Goal: Find specific page/section: Find specific page/section

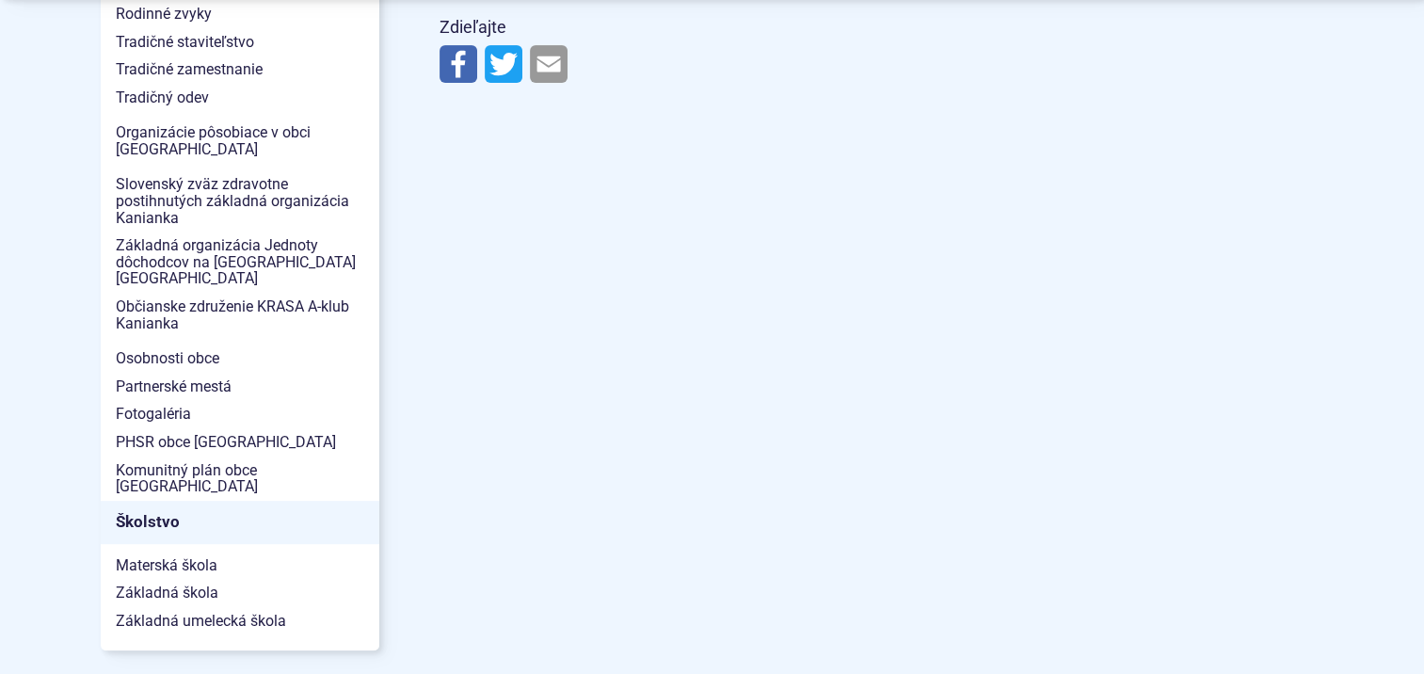
scroll to position [941, 0]
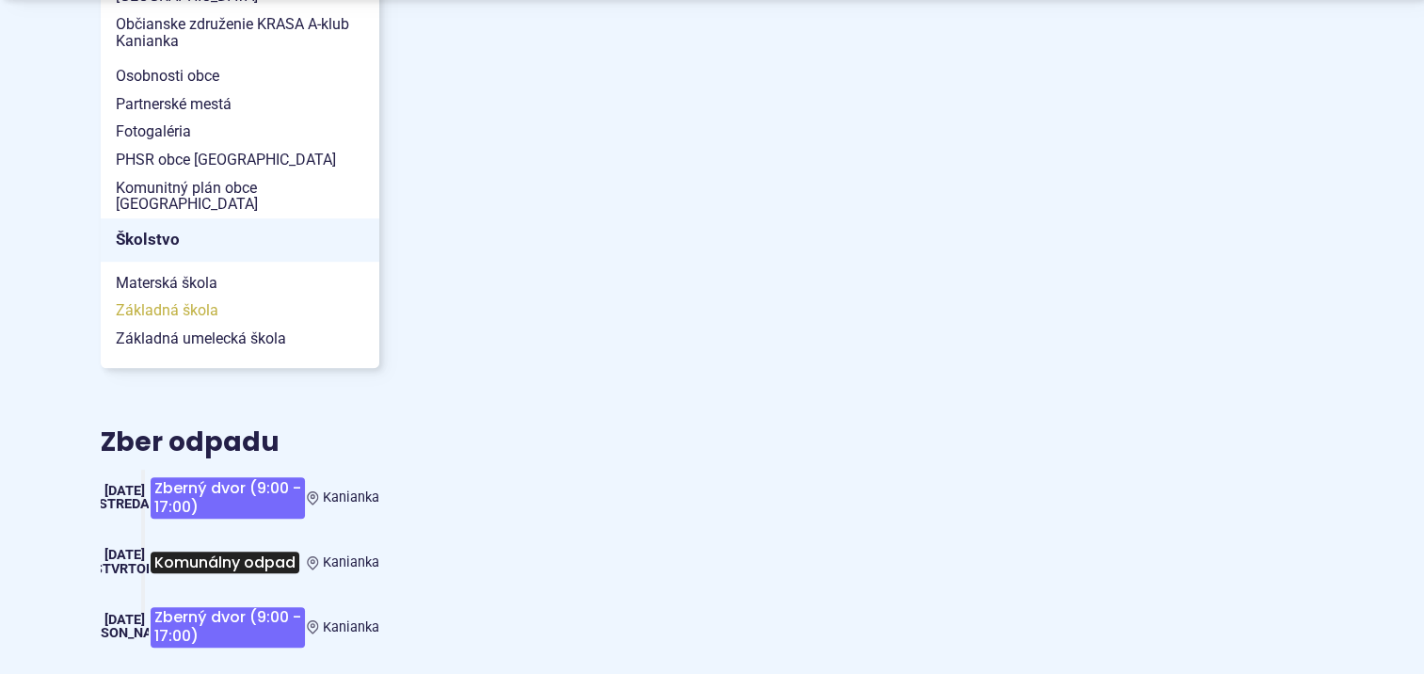
click at [196, 297] on span "Základná škola" at bounding box center [240, 311] width 249 height 28
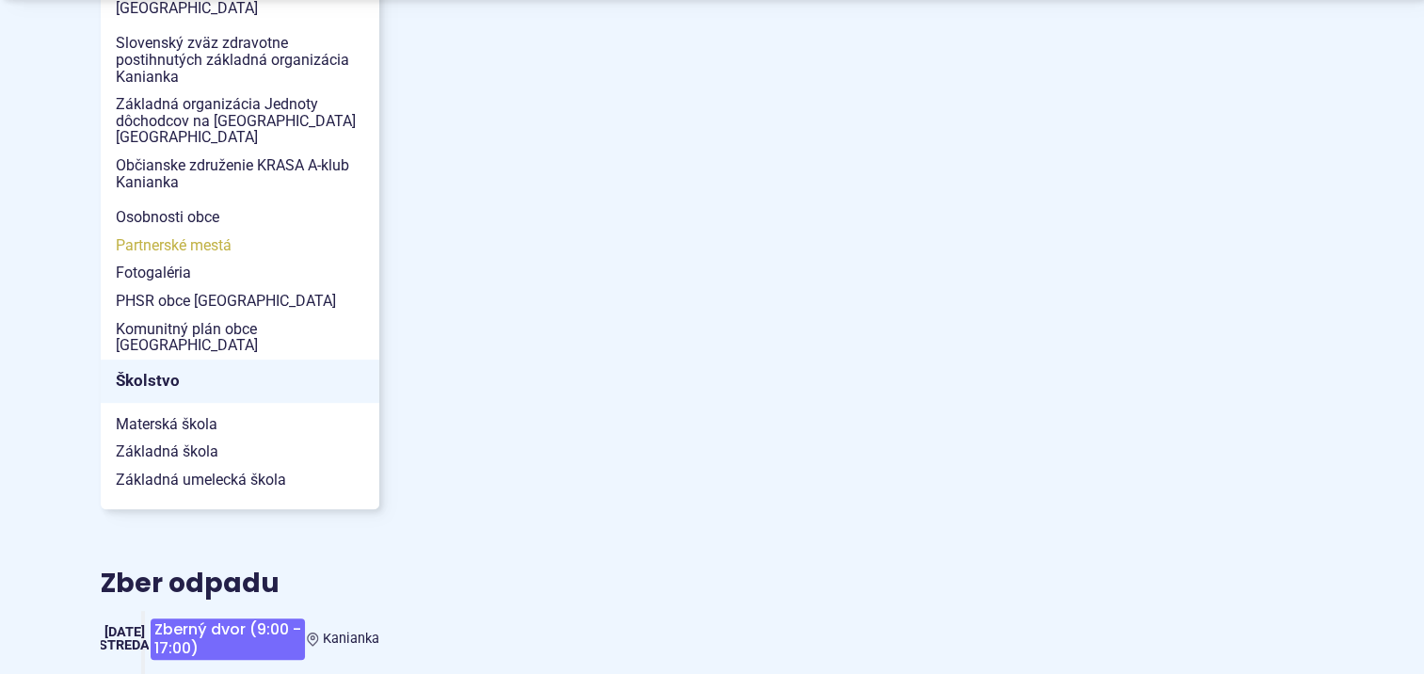
scroll to position [847, 0]
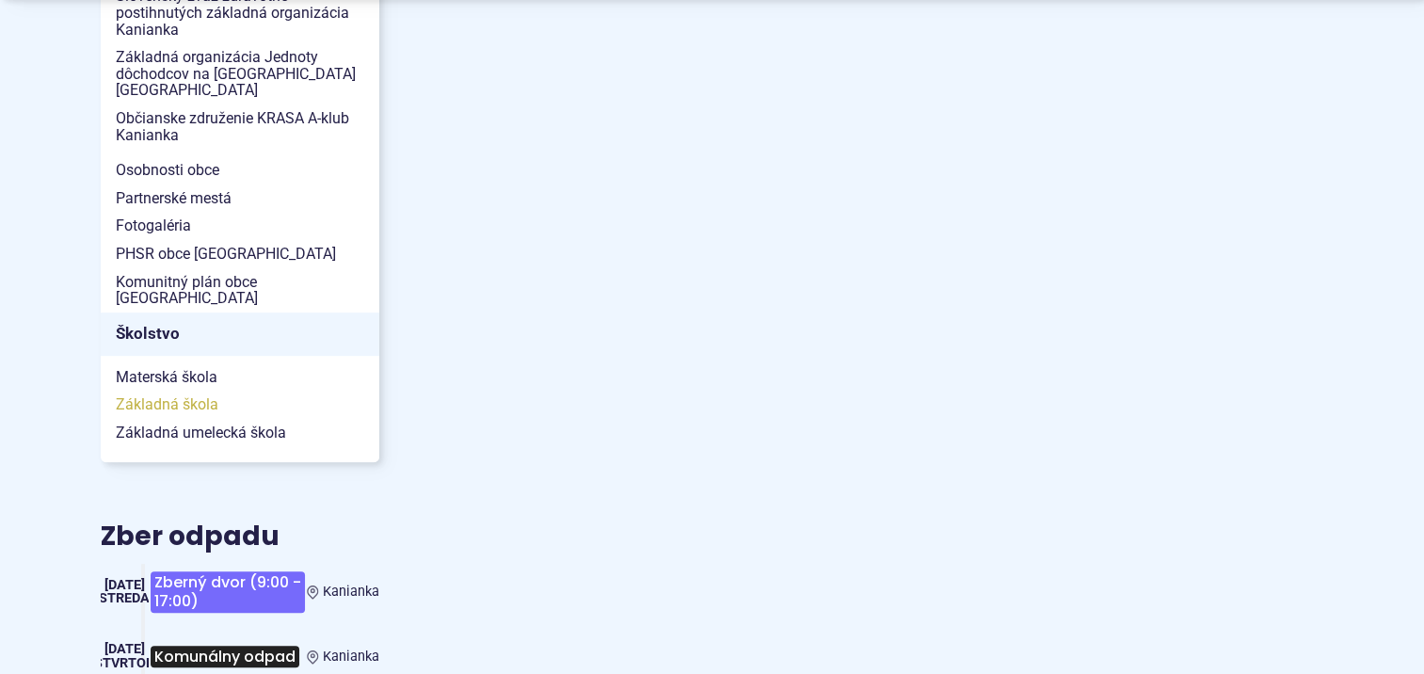
click at [179, 391] on span "Základná škola" at bounding box center [240, 405] width 249 height 28
click at [177, 363] on span "Materská škola" at bounding box center [240, 377] width 249 height 28
